Goal: Information Seeking & Learning: Check status

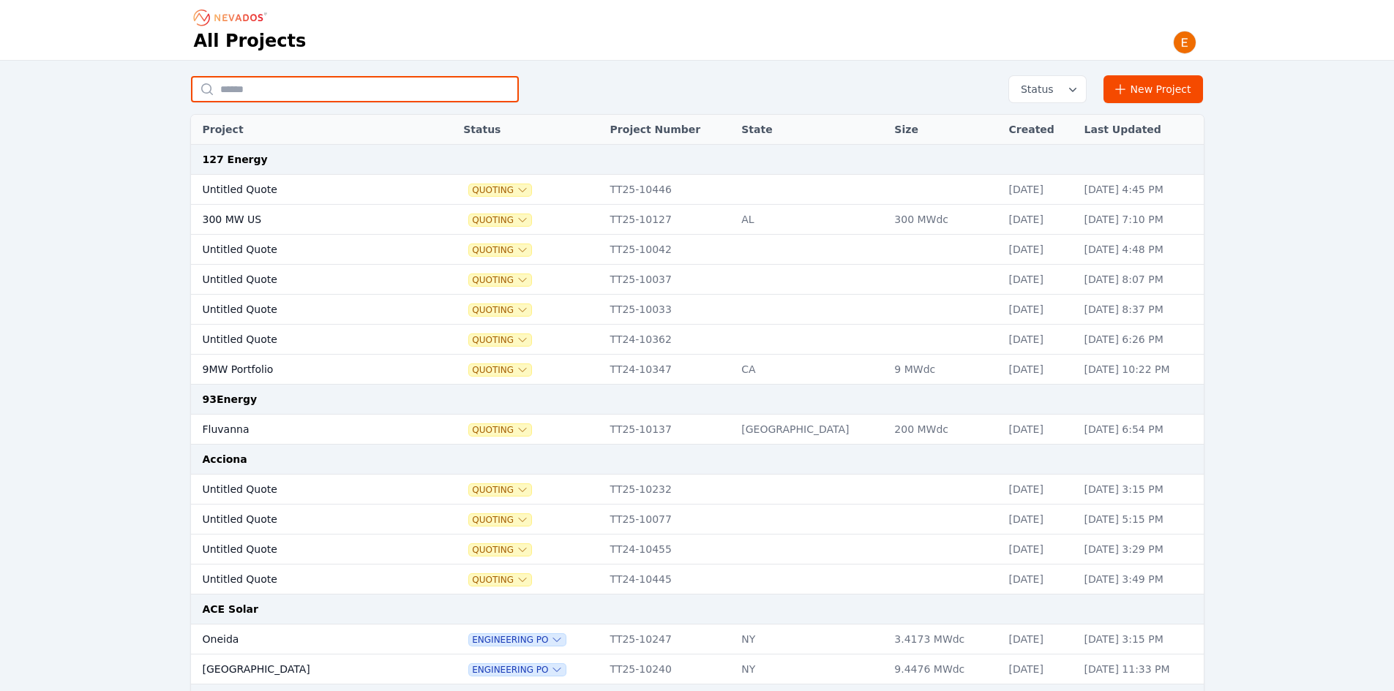
drag, startPoint x: 277, startPoint y: 94, endPoint x: 287, endPoint y: 88, distance: 11.6
click at [277, 94] on input "text" at bounding box center [355, 89] width 328 height 26
type input "*******"
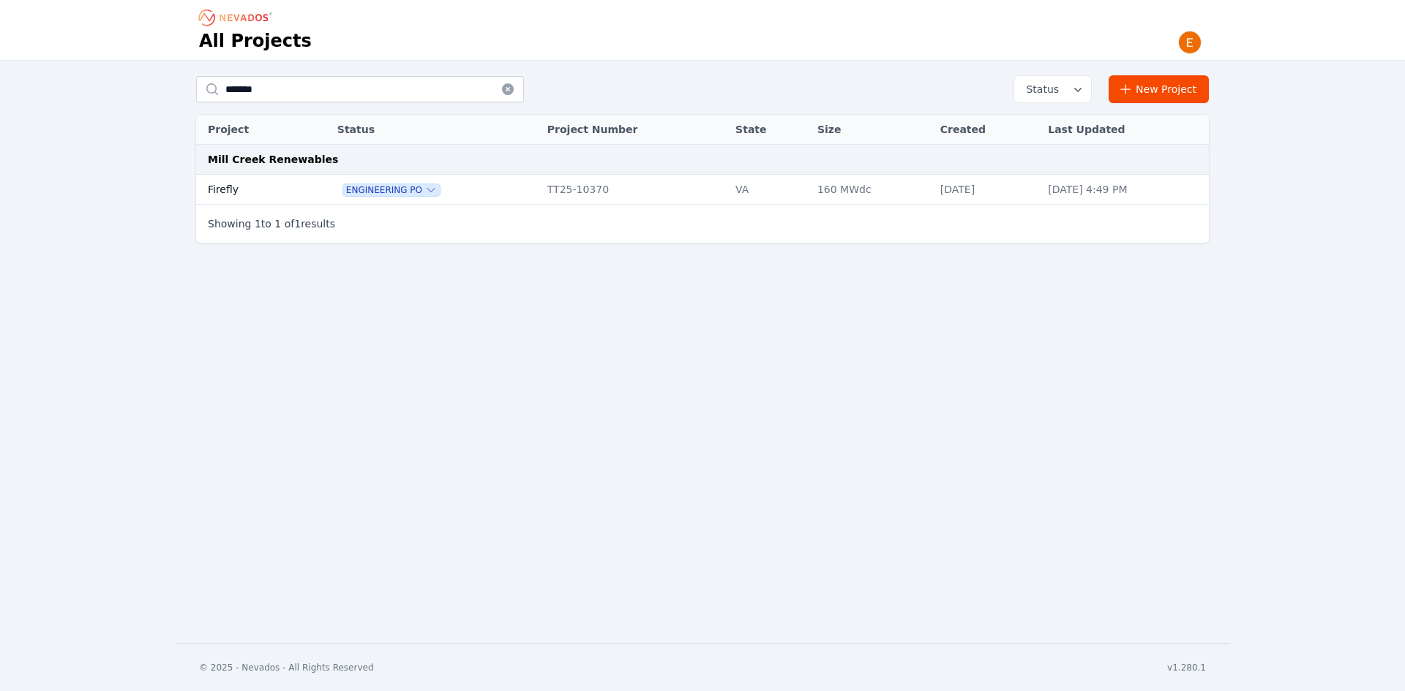
click at [270, 183] on td "Firefly" at bounding box center [250, 190] width 108 height 30
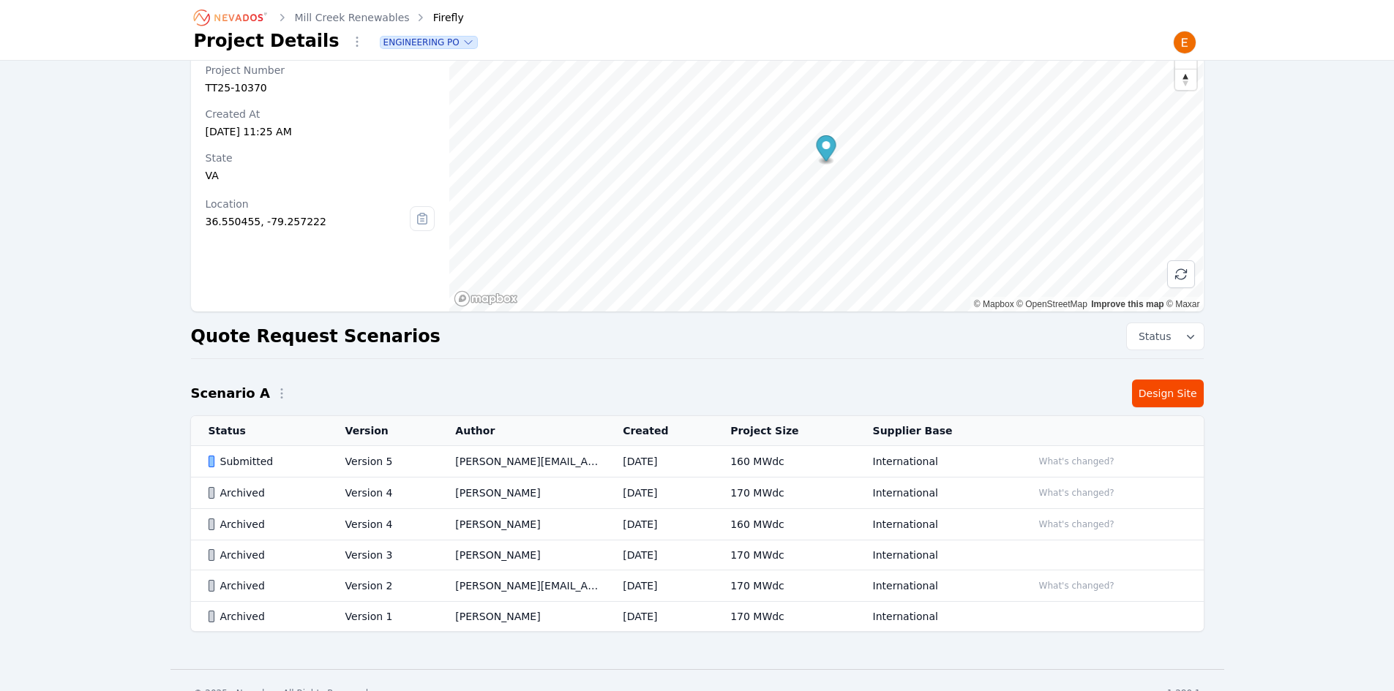
scroll to position [82, 0]
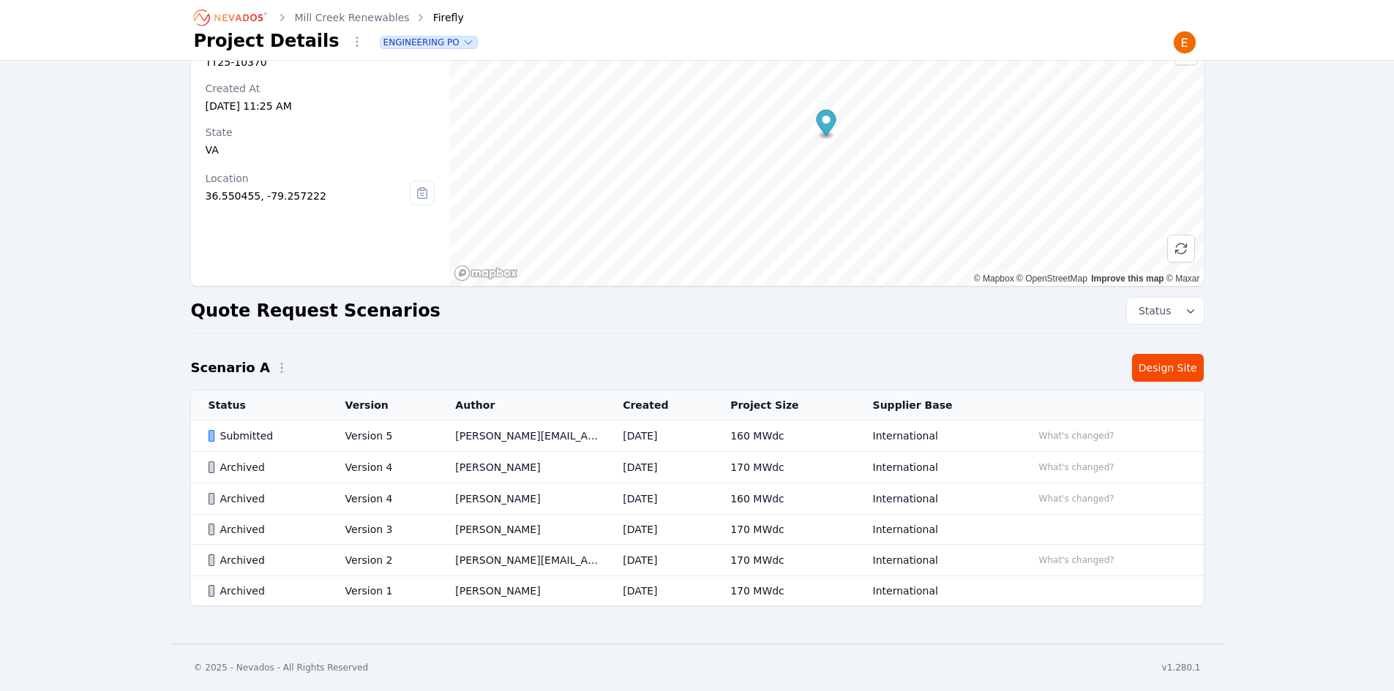
click at [577, 440] on td "[PERSON_NAME][EMAIL_ADDRESS][DOMAIN_NAME]" at bounding box center [522, 436] width 168 height 31
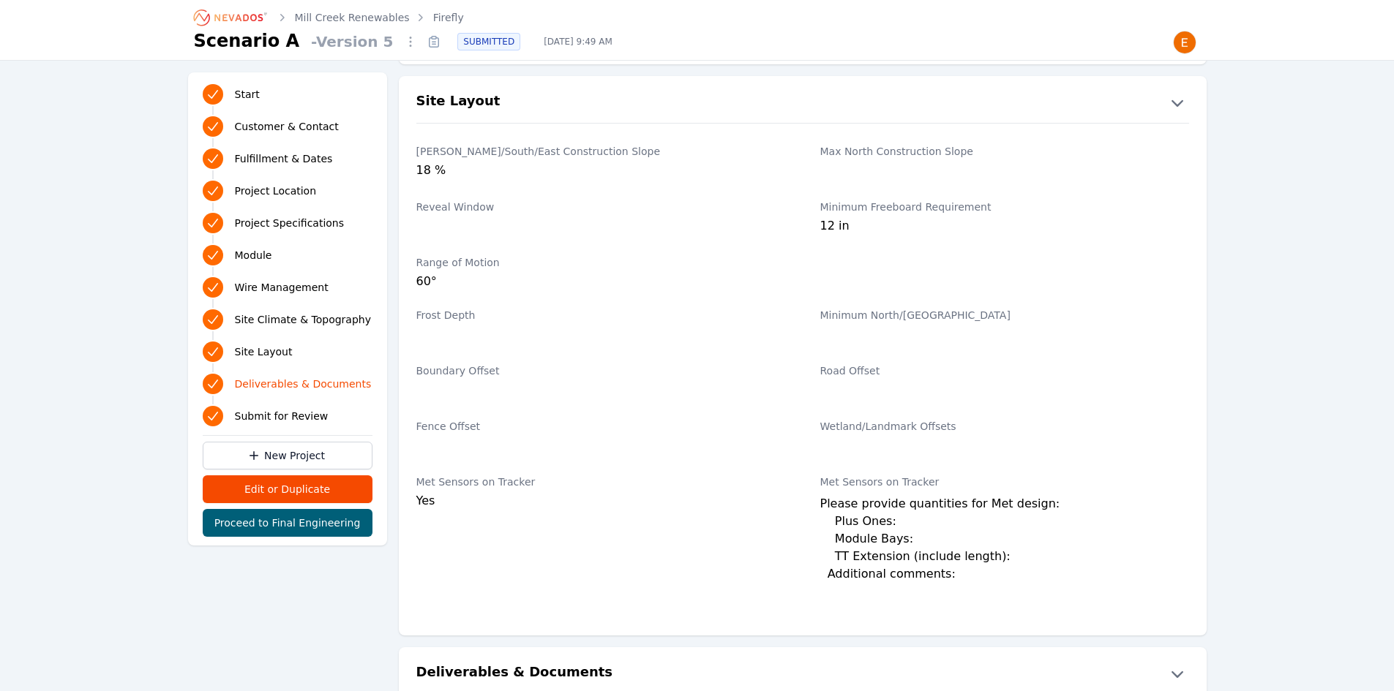
scroll to position [2404, 0]
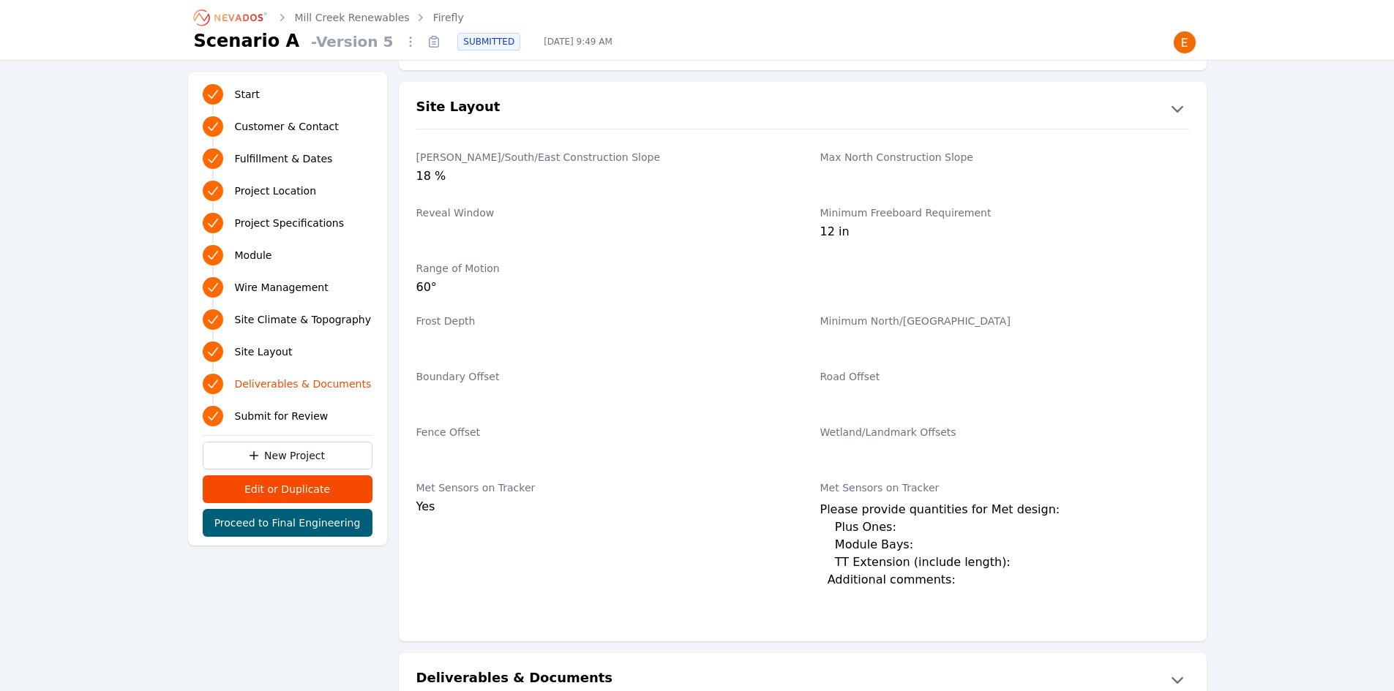
click at [433, 15] on link "Firefly" at bounding box center [448, 17] width 31 height 15
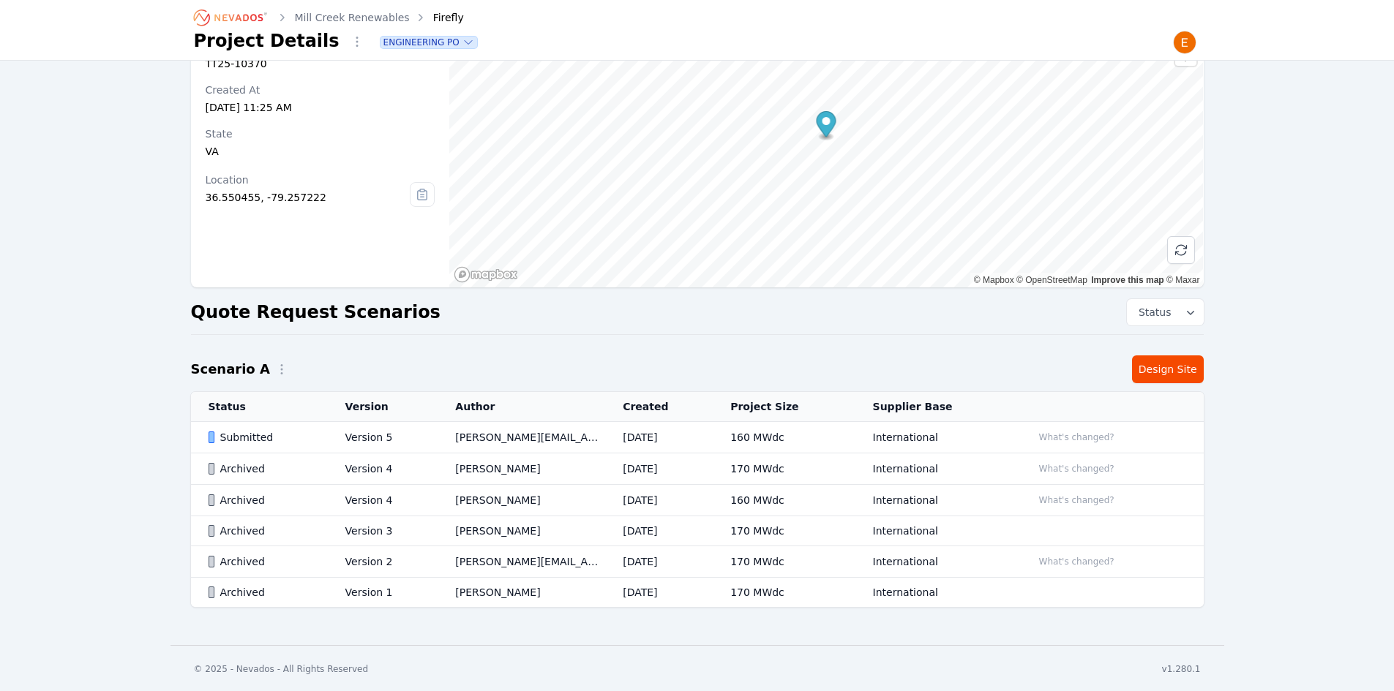
scroll to position [82, 0]
click at [1064, 447] on td "What's changed?" at bounding box center [1109, 436] width 189 height 31
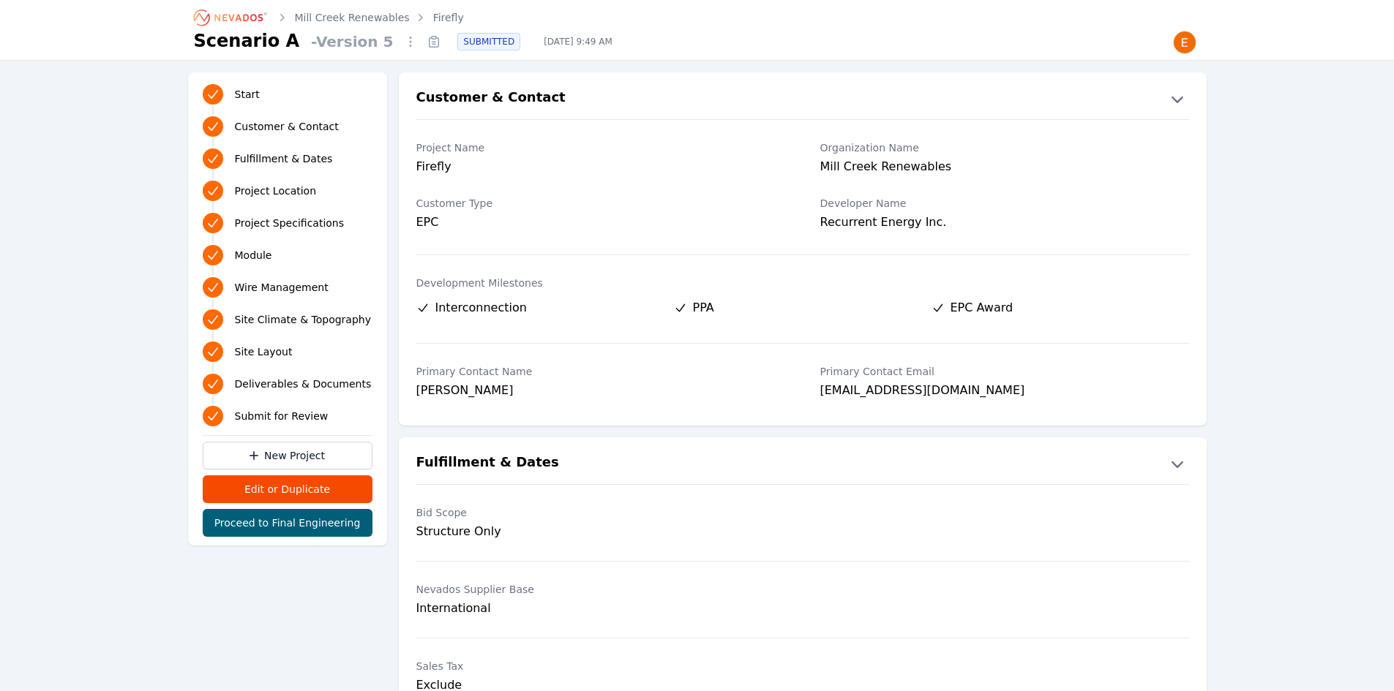
click at [1067, 441] on div "Fulfillment & Dates Bid Scope Structure Only Nevados Supplier Base Internationa…" at bounding box center [803, 646] width 808 height 416
click at [435, 10] on link "Firefly" at bounding box center [448, 17] width 31 height 15
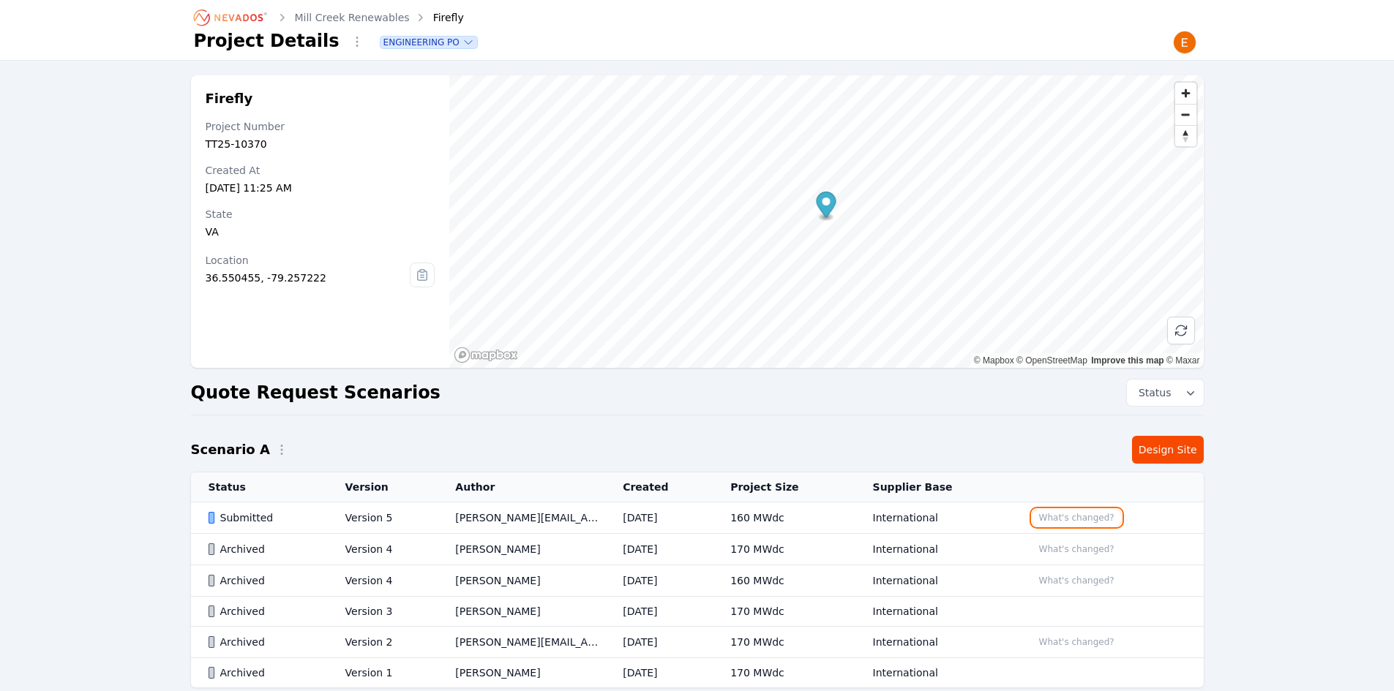
click at [1070, 512] on button "What's changed?" at bounding box center [1076, 518] width 89 height 16
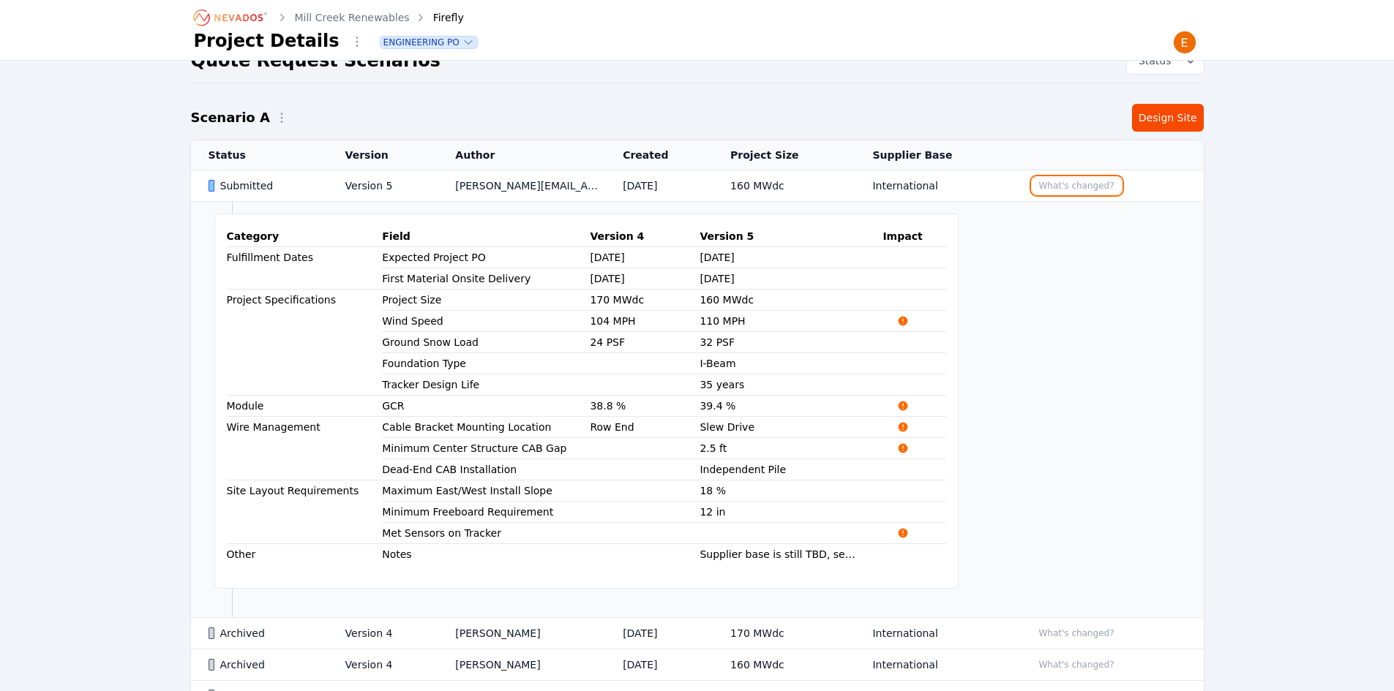
scroll to position [366, 0]
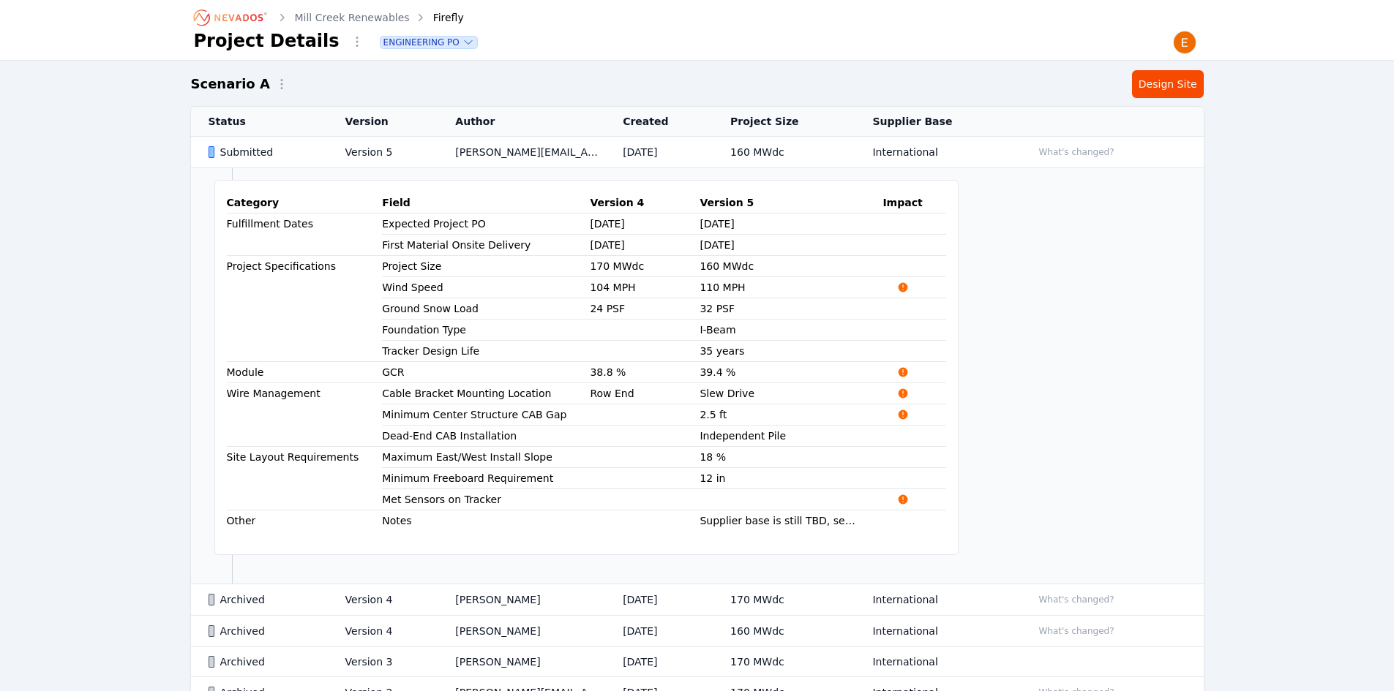
click at [1076, 618] on td "What's changed?" at bounding box center [1109, 631] width 189 height 31
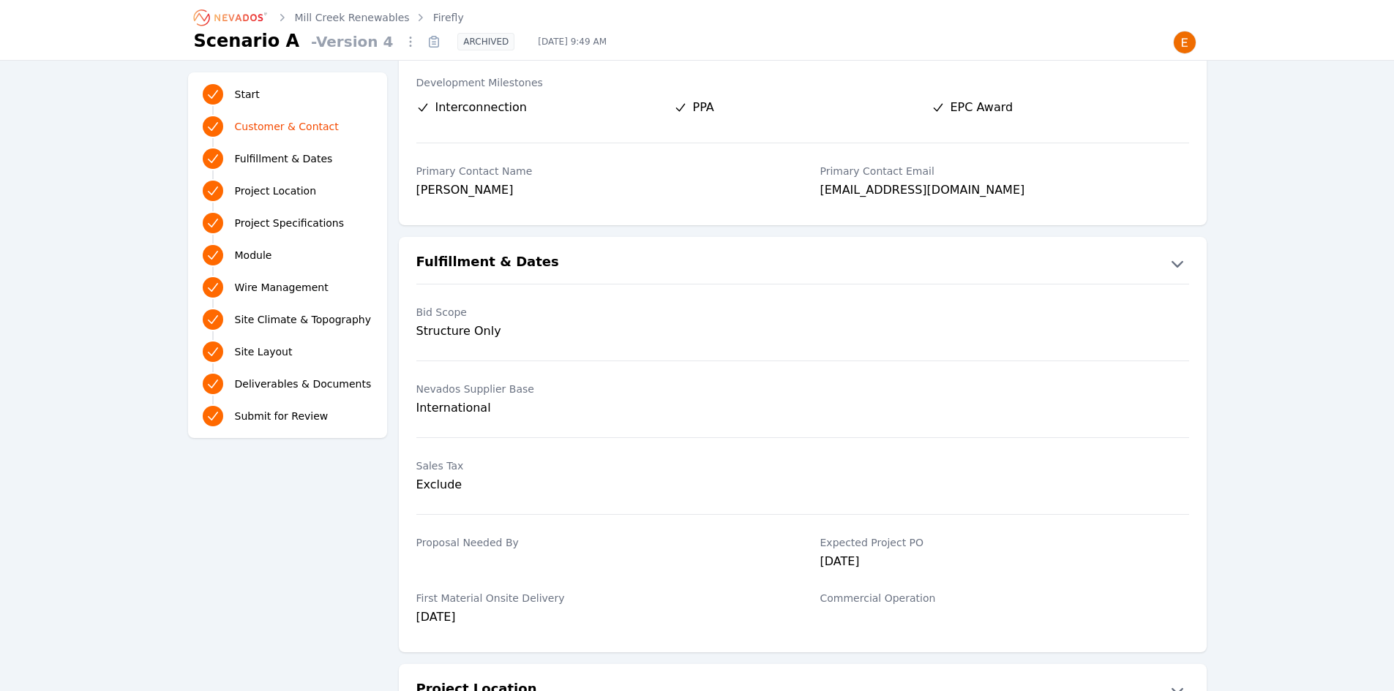
scroll to position [220, 0]
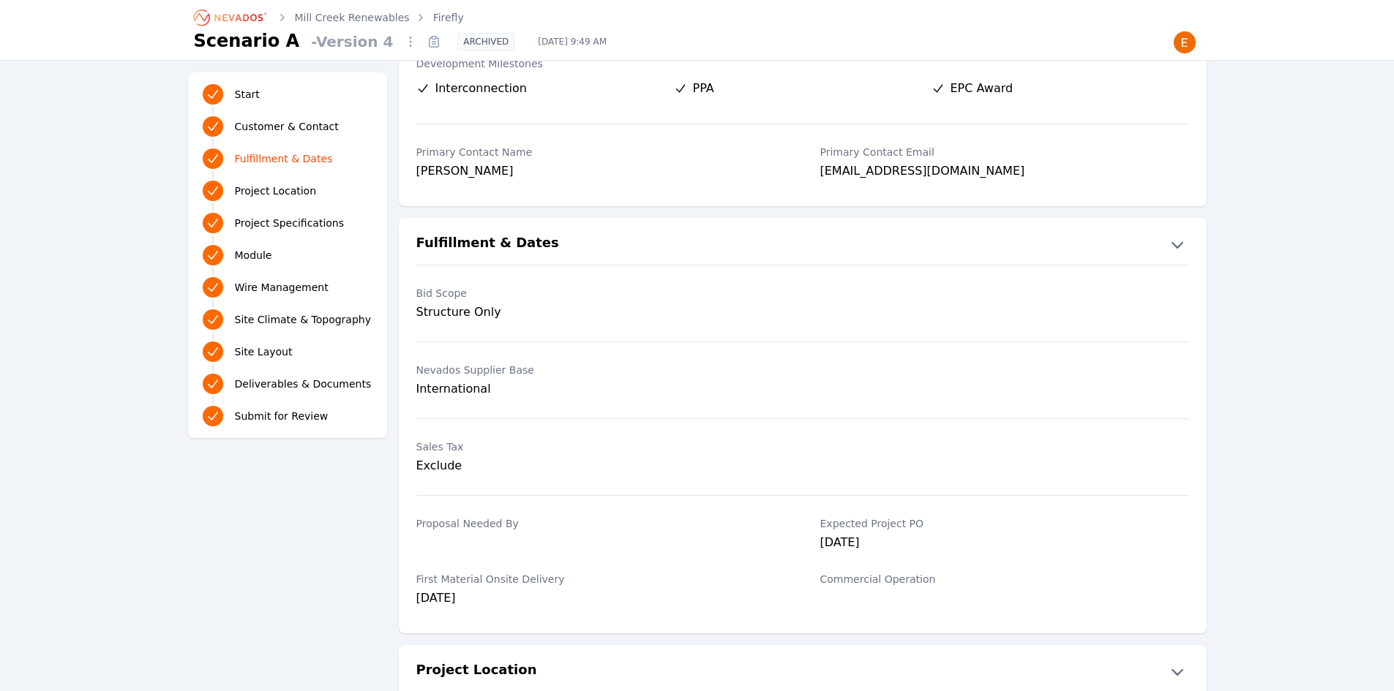
click at [433, 13] on link "Firefly" at bounding box center [448, 17] width 31 height 15
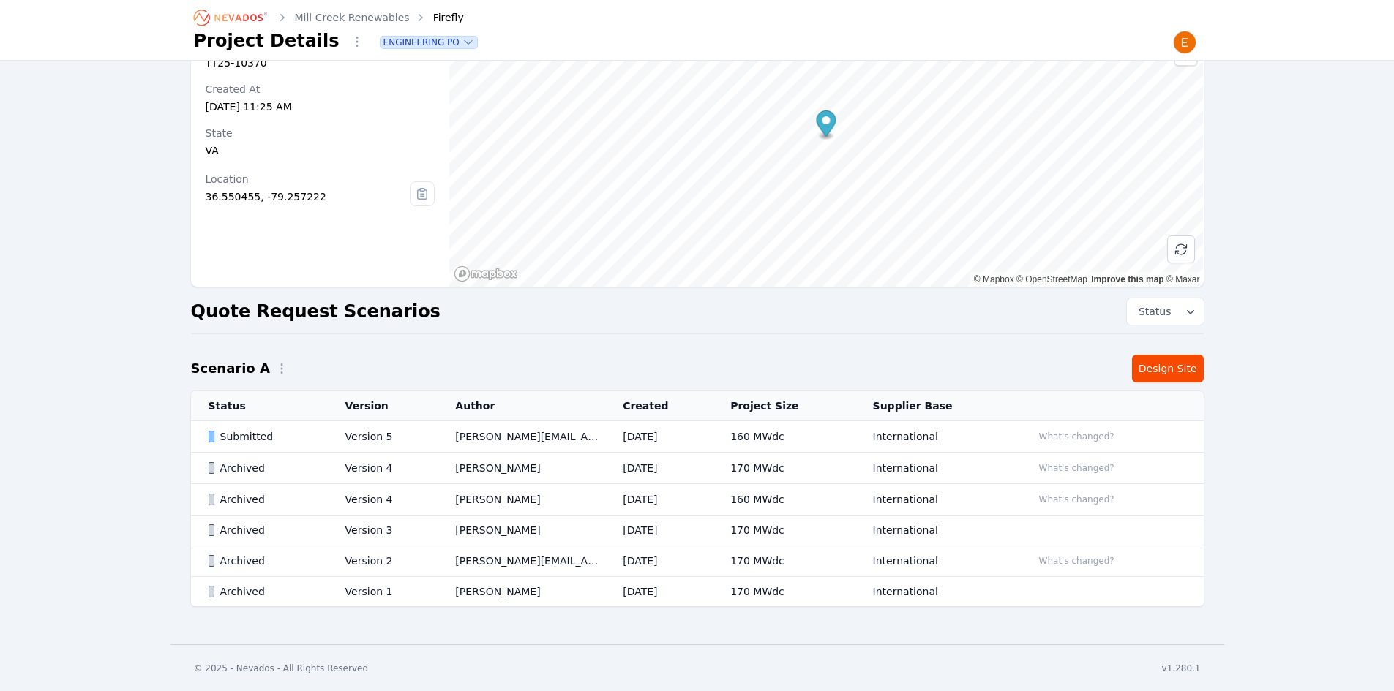
scroll to position [82, 0]
click at [1065, 493] on button "What's changed?" at bounding box center [1076, 499] width 89 height 16
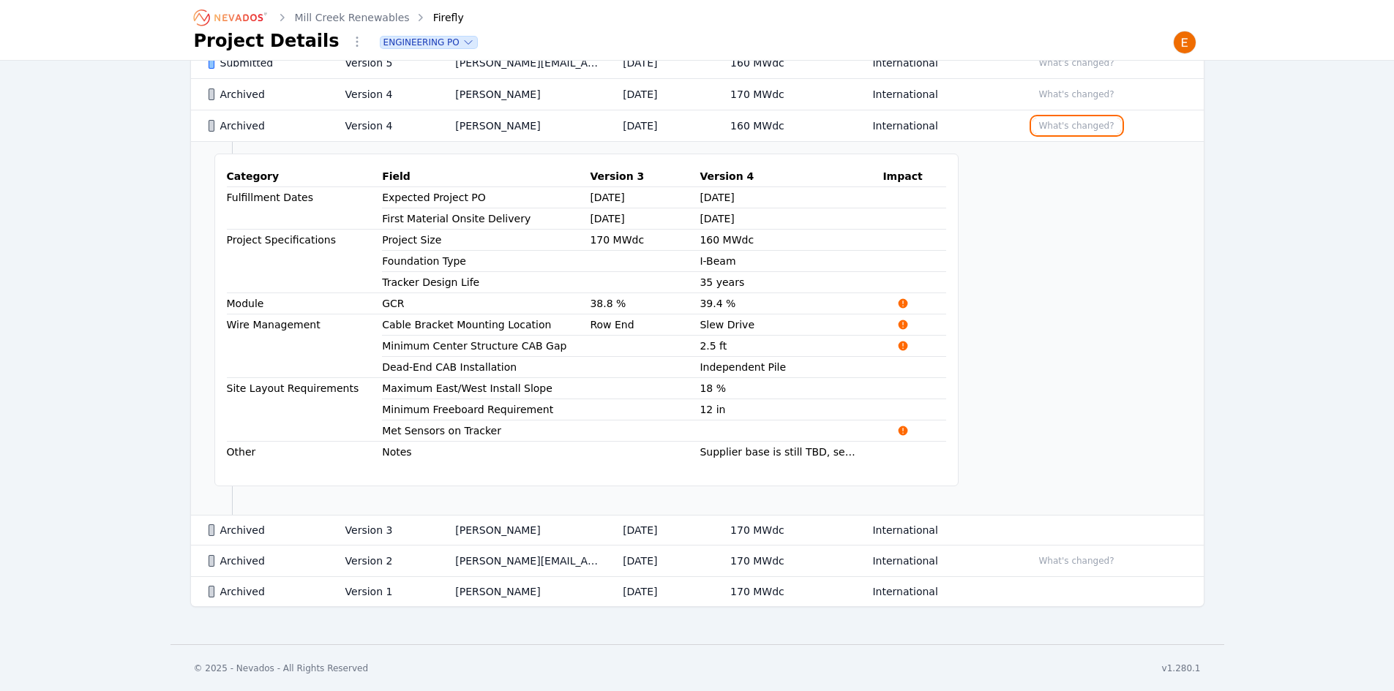
scroll to position [382, 0]
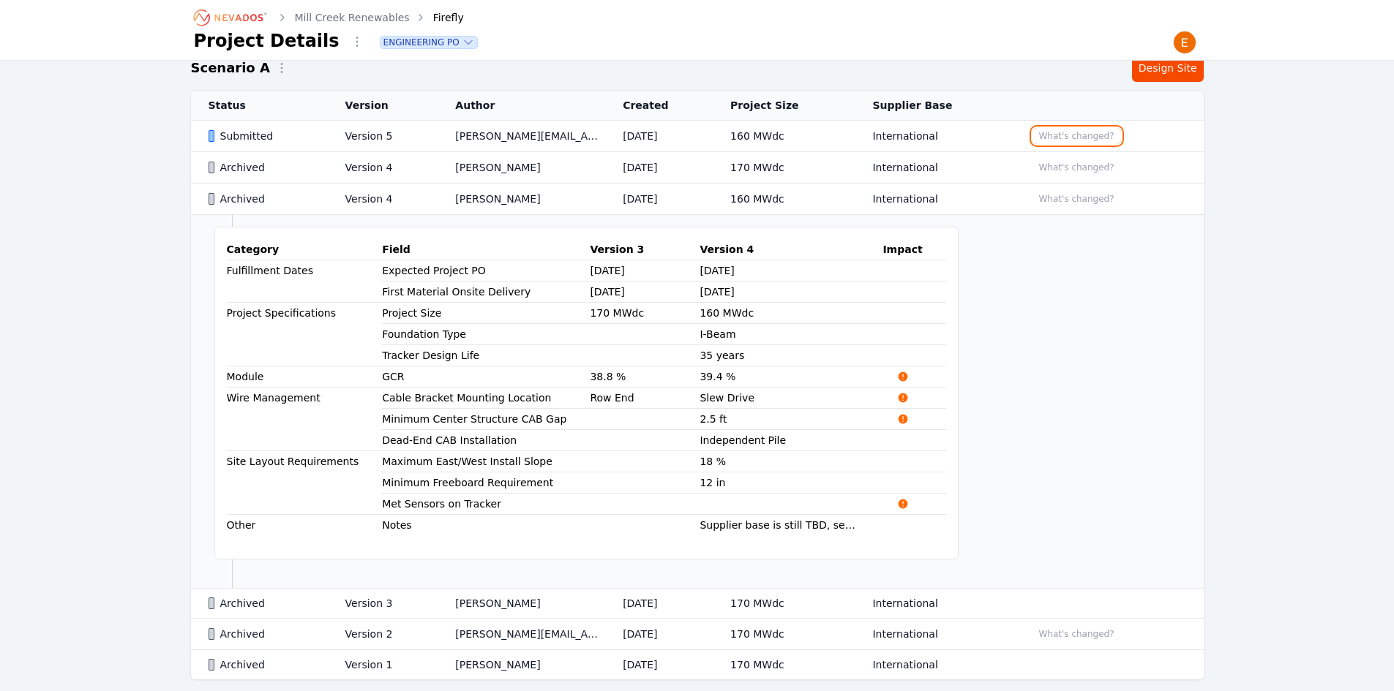
click at [1080, 143] on button "What's changed?" at bounding box center [1076, 136] width 89 height 16
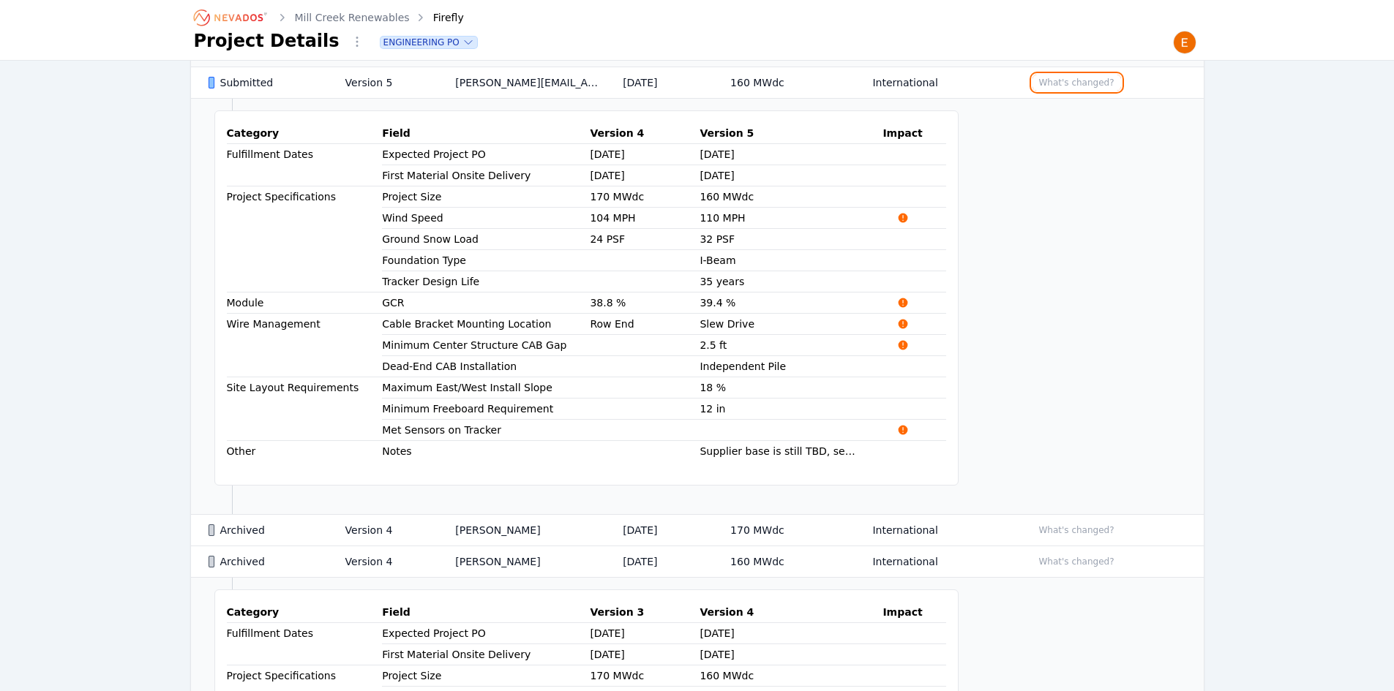
scroll to position [455, 0]
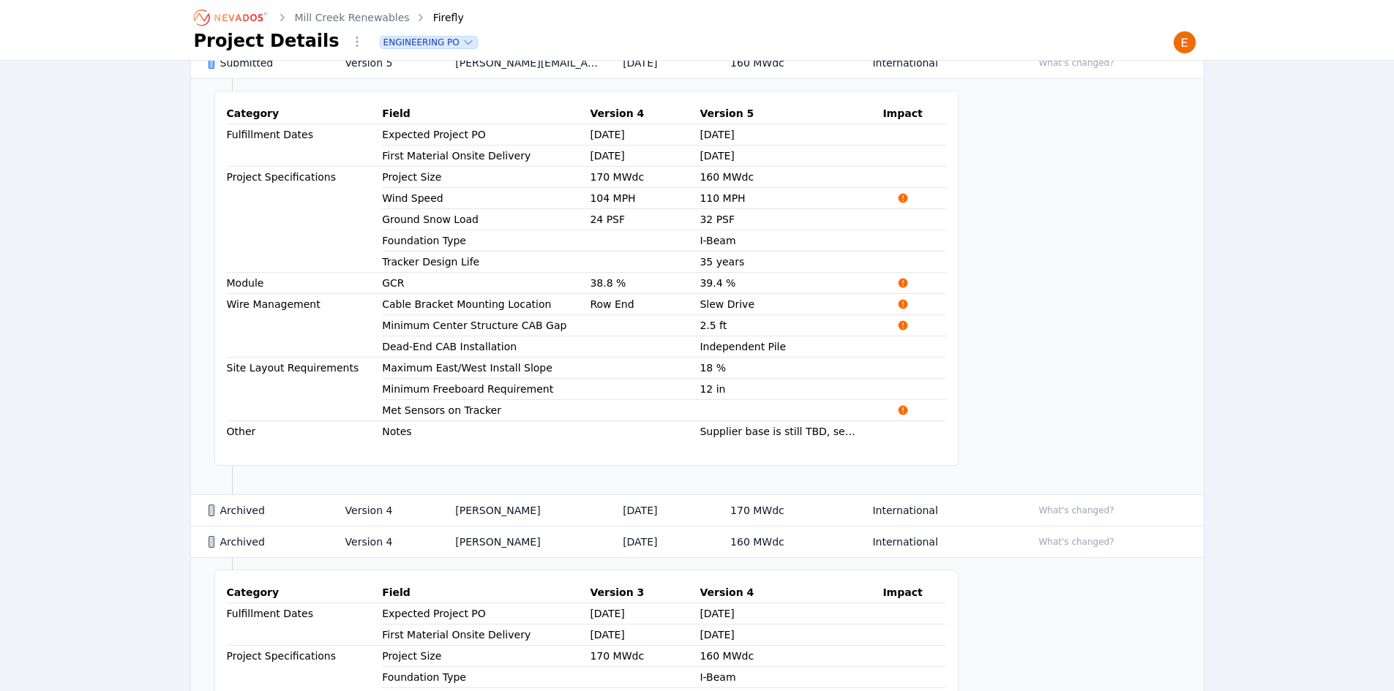
click at [897, 413] on icon at bounding box center [903, 411] width 12 height 12
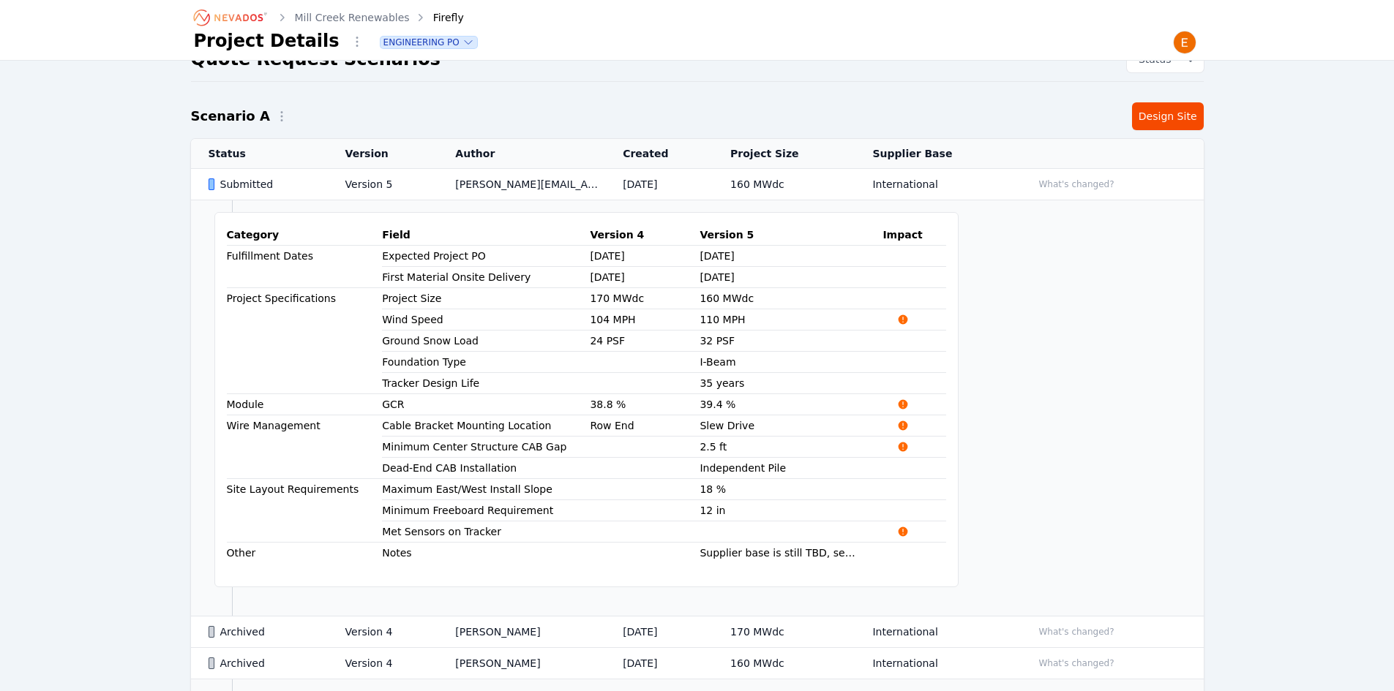
scroll to position [309, 0]
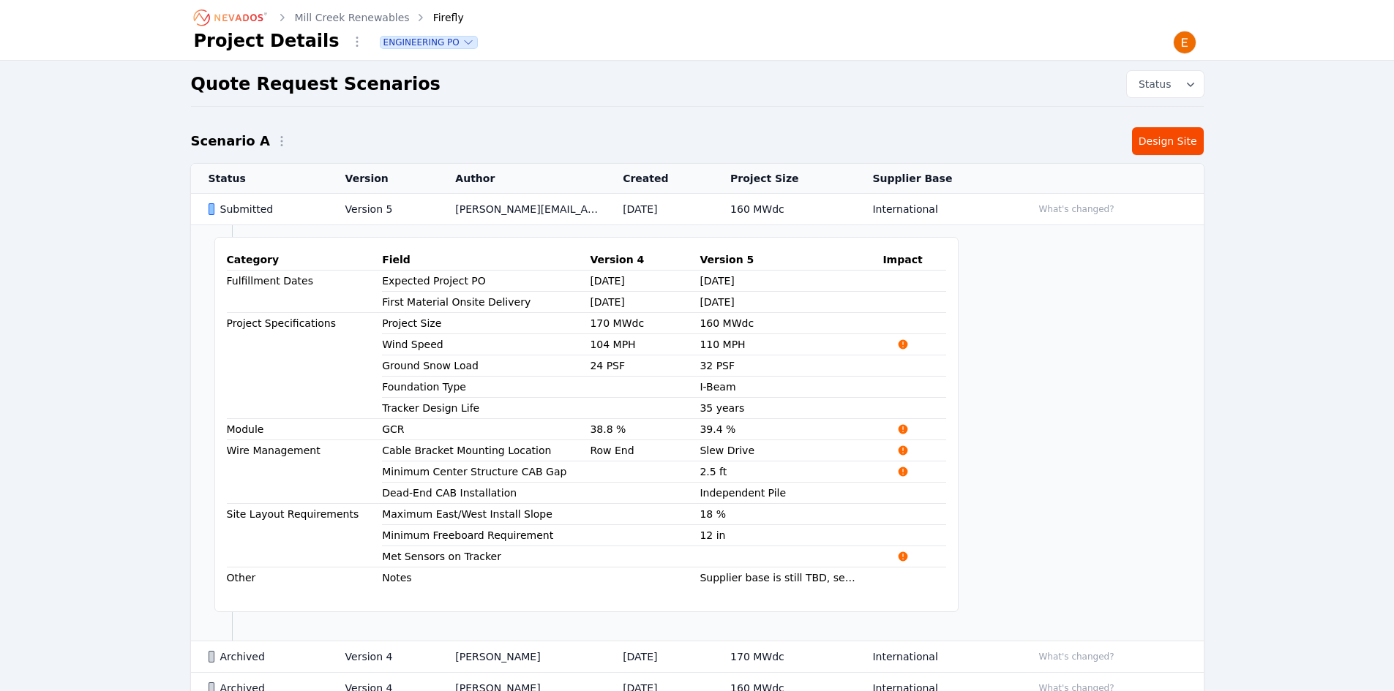
click at [898, 473] on icon at bounding box center [903, 473] width 10 height 10
click at [1090, 208] on button "What's changed?" at bounding box center [1076, 209] width 89 height 16
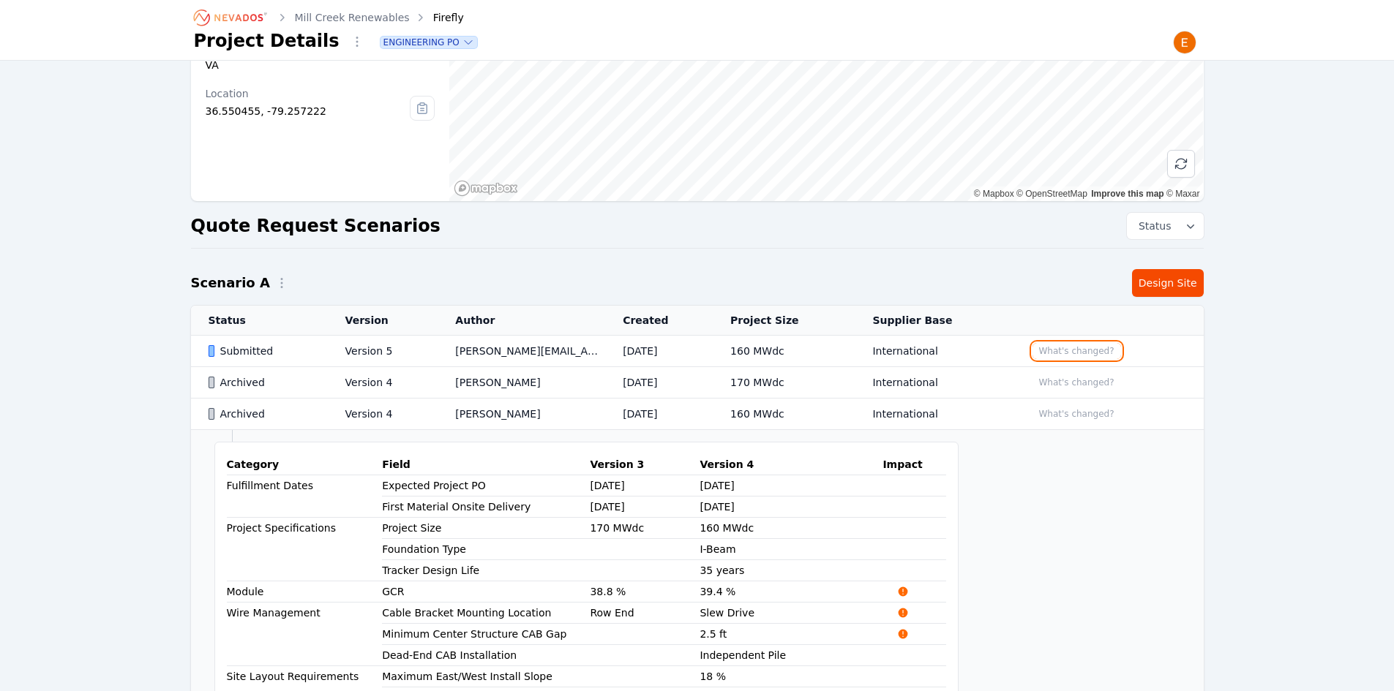
scroll to position [162, 0]
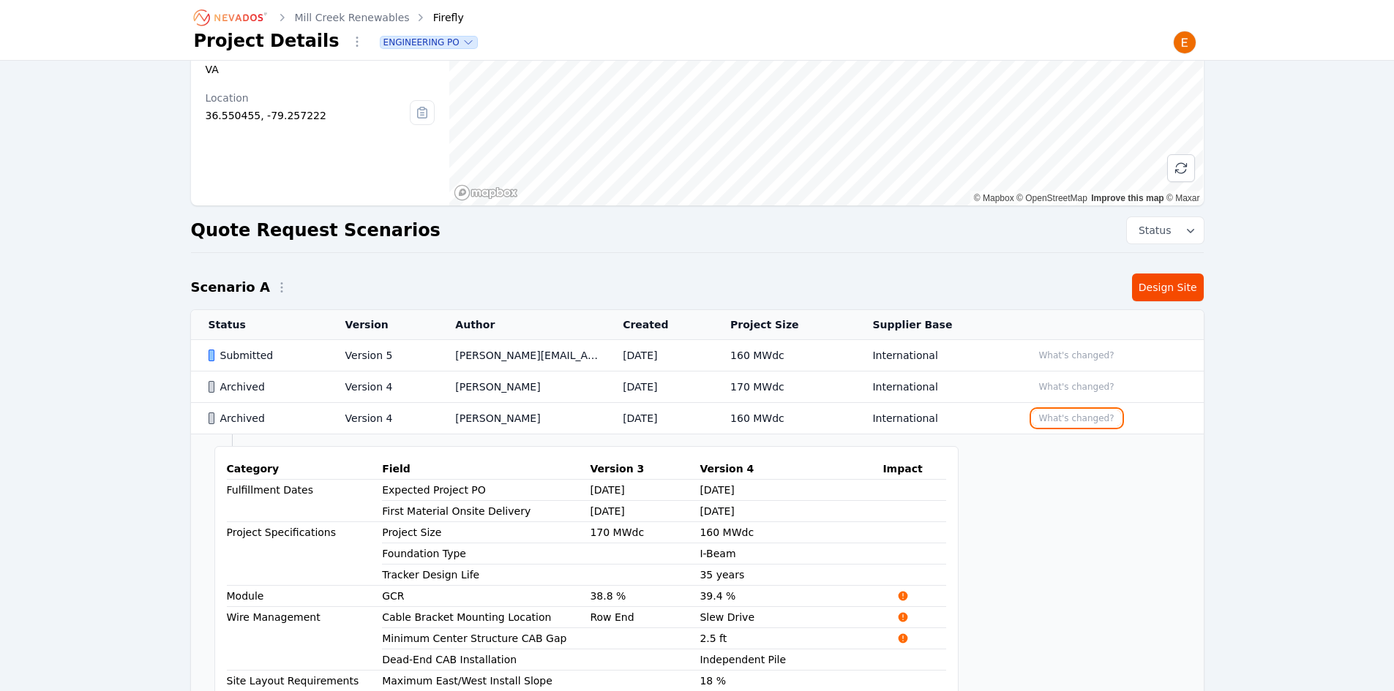
click at [1064, 412] on button "What's changed?" at bounding box center [1076, 419] width 89 height 16
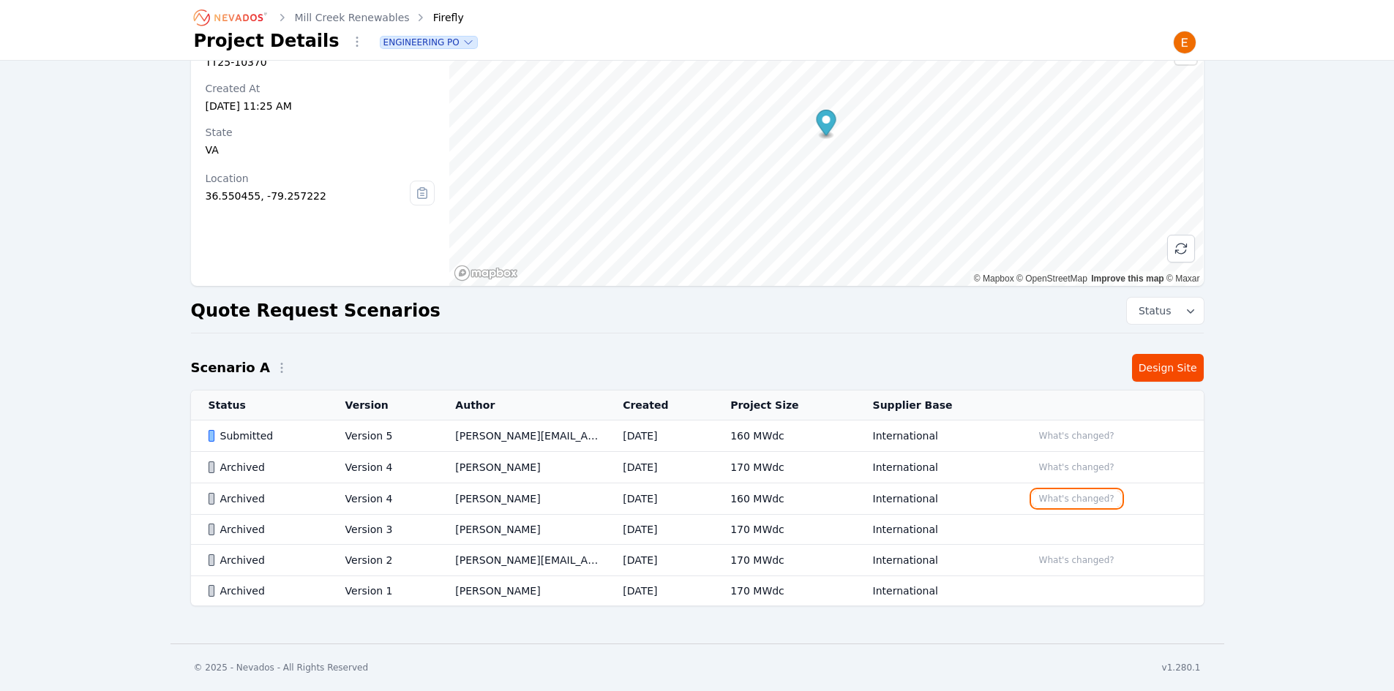
scroll to position [82, 0]
click at [497, 349] on div "Firefly Project Number TT25-10370 Created At [DATE] 11:25 AM State [US_STATE] L…" at bounding box center [697, 314] width 1054 height 642
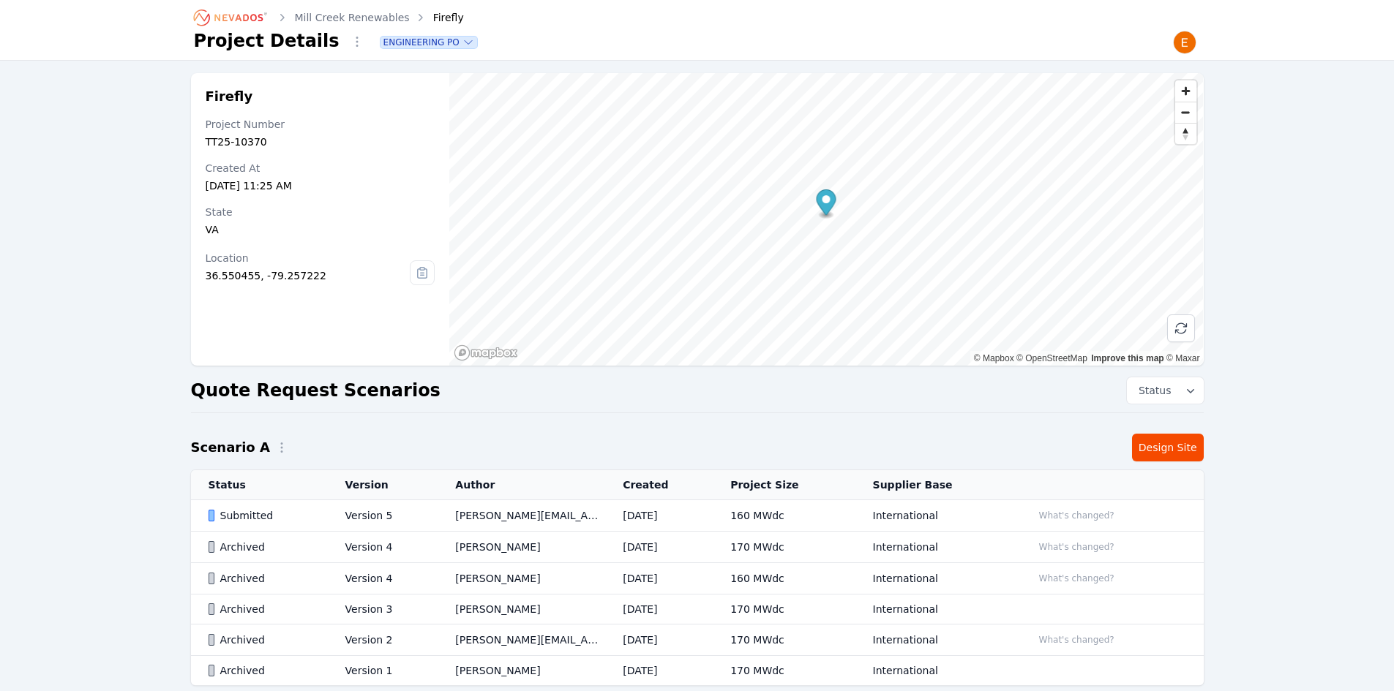
scroll to position [0, 0]
click at [370, 517] on td "Version 5" at bounding box center [383, 518] width 110 height 31
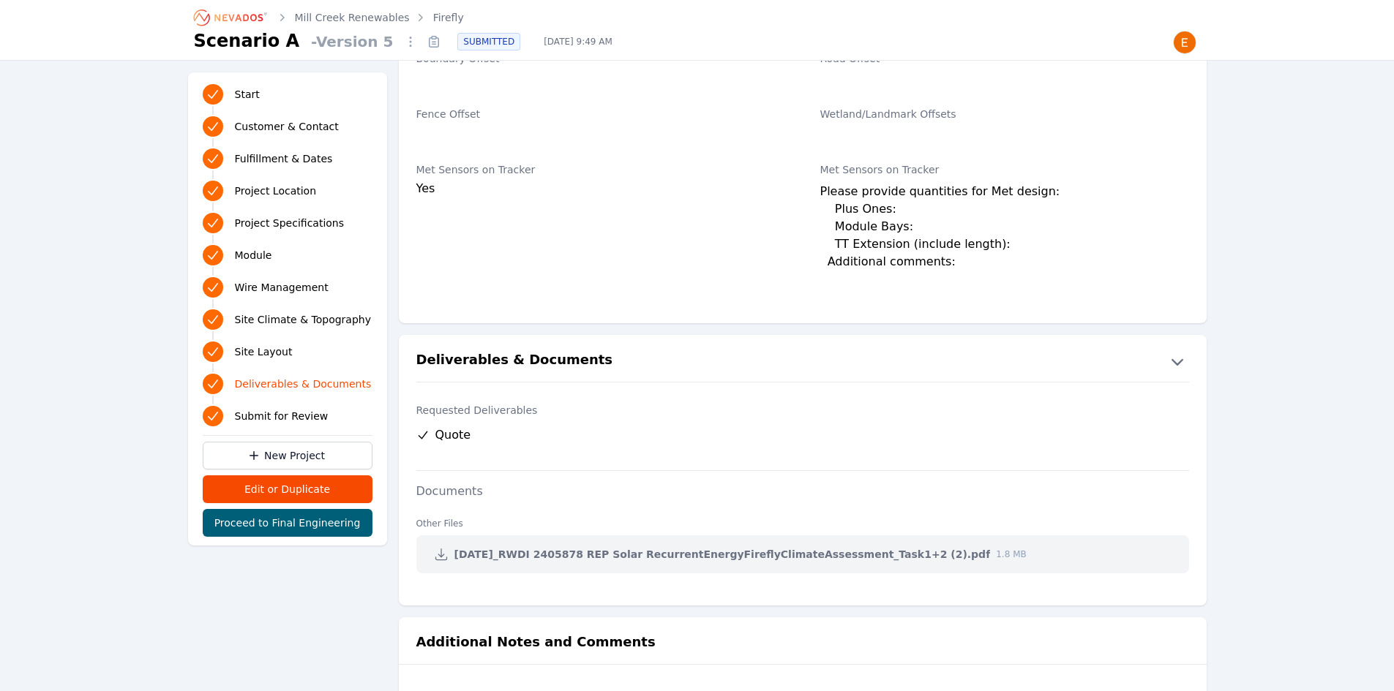
scroll to position [2550, 0]
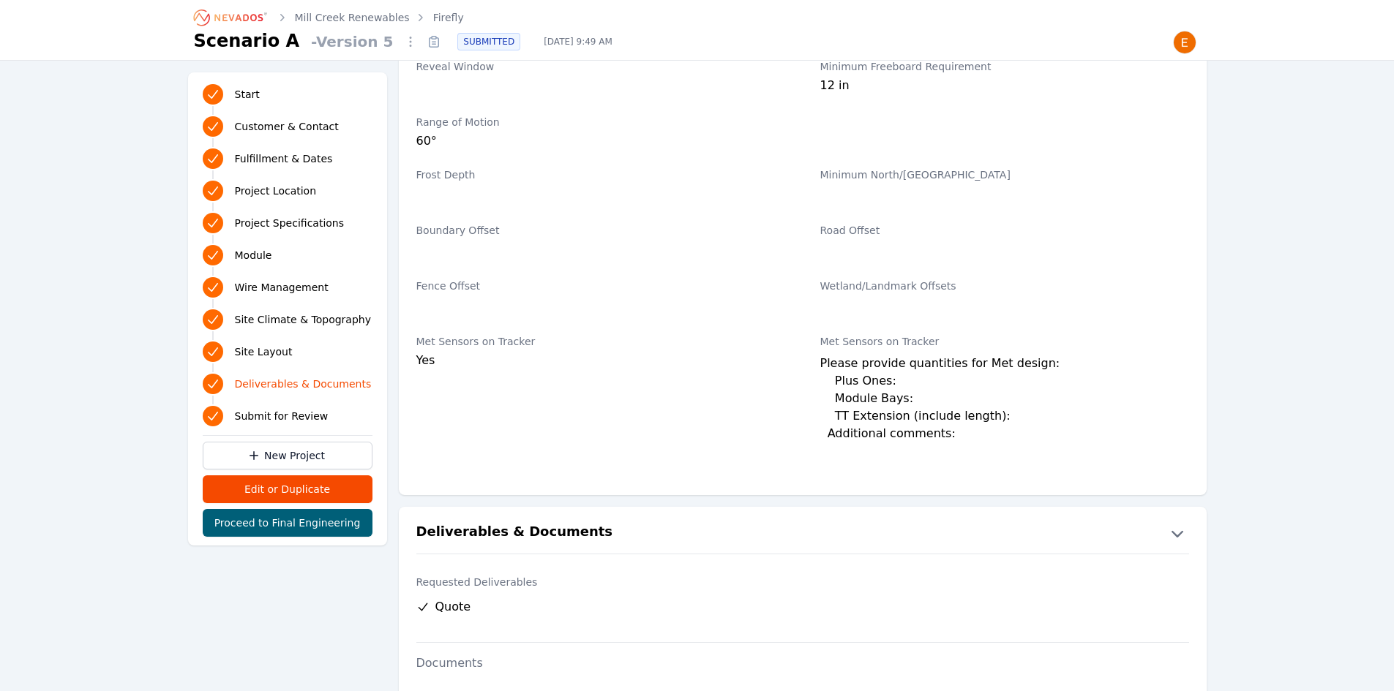
drag, startPoint x: 369, startPoint y: 23, endPoint x: 480, endPoint y: 1, distance: 113.4
click at [369, 23] on link "Mill Creek Renewables" at bounding box center [352, 17] width 115 height 15
